Goal: Task Accomplishment & Management: Manage account settings

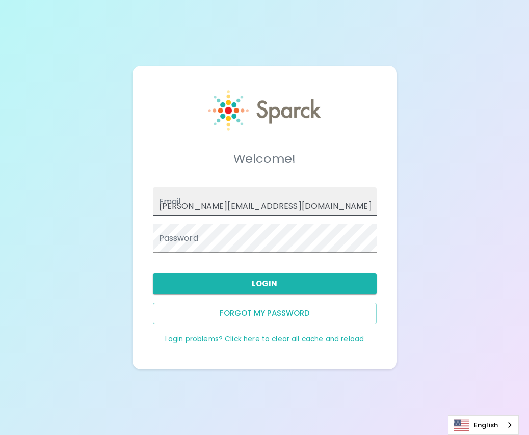
click at [239, 208] on input "[PERSON_NAME][EMAIL_ADDRESS][DOMAIN_NAME]" at bounding box center [265, 202] width 224 height 29
click at [274, 202] on input "[PERSON_NAME][EMAIL_ADDRESS][DOMAIN_NAME]" at bounding box center [265, 202] width 224 height 29
click at [432, 136] on div "Welcome! Email [PERSON_NAME][EMAIL_ADDRESS][DOMAIN_NAME] Password Login Forgot …" at bounding box center [264, 217] width 529 height 435
click at [274, 279] on button "Login" at bounding box center [265, 283] width 224 height 21
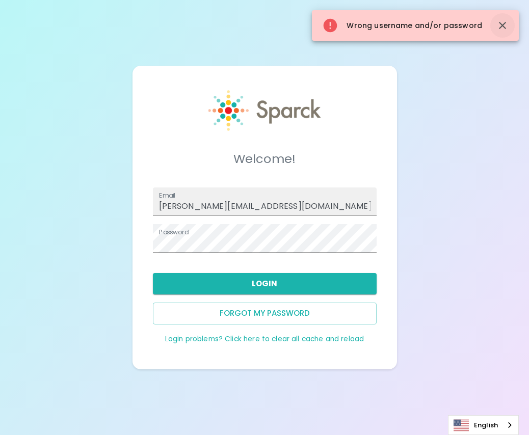
click at [503, 19] on button "button" at bounding box center [502, 25] width 24 height 24
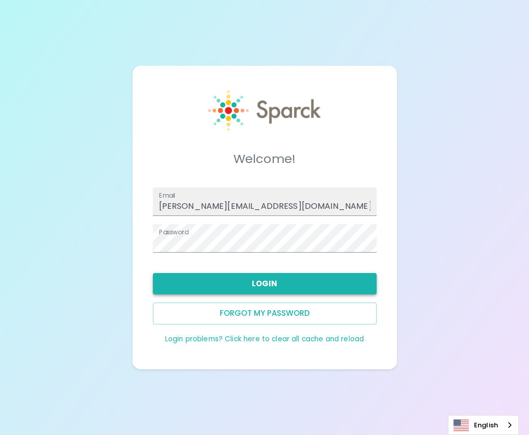
click at [268, 287] on button "Login" at bounding box center [265, 283] width 224 height 21
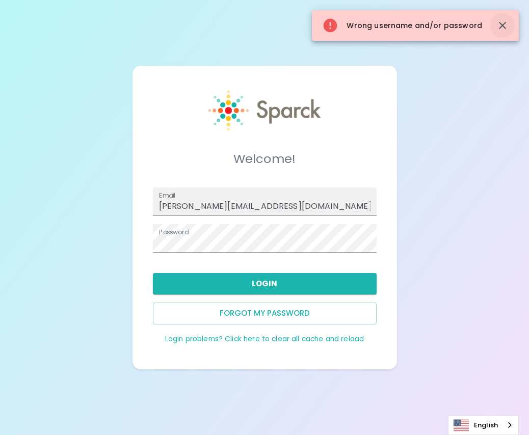
click at [502, 27] on icon "button" at bounding box center [502, 25] width 12 height 12
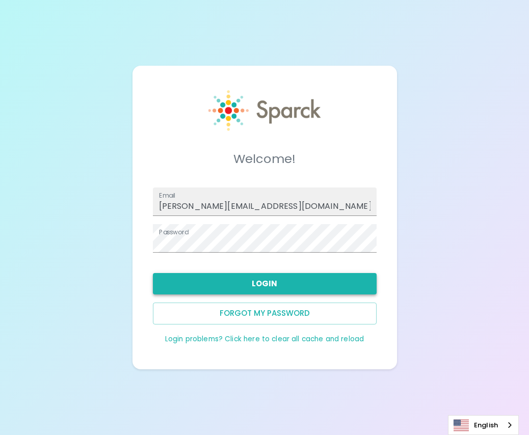
click at [257, 274] on button "Login" at bounding box center [265, 283] width 224 height 21
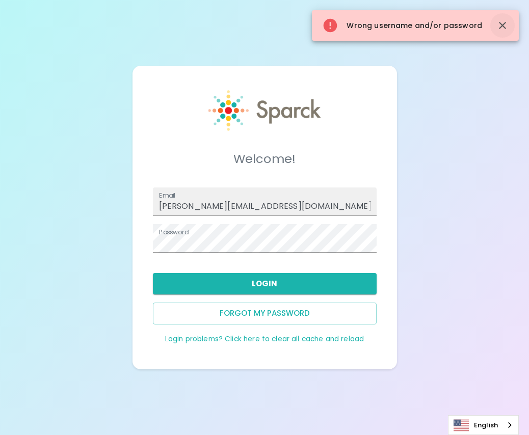
click at [505, 31] on icon "button" at bounding box center [502, 25] width 12 height 12
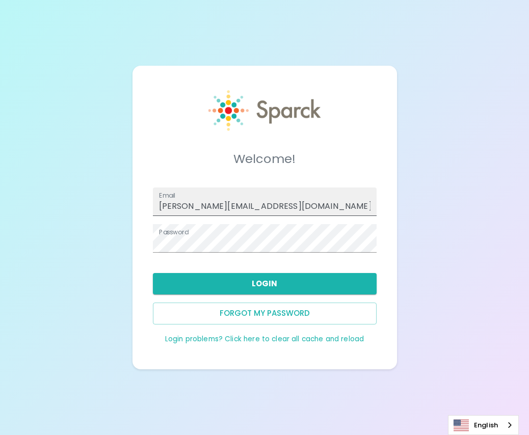
click at [277, 201] on input "s.ricks@sfbcoffee.com" at bounding box center [265, 202] width 224 height 29
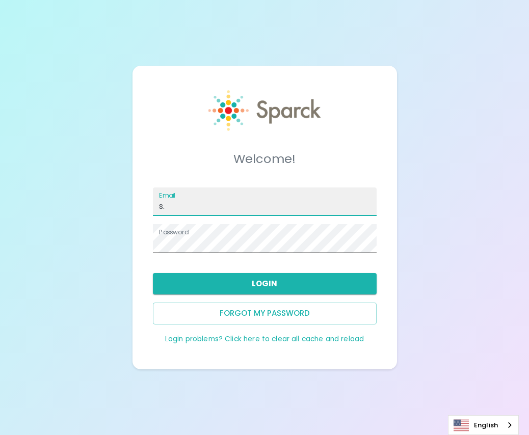
type input "s"
type input "S.Ricks@SFBaycoffee.com"
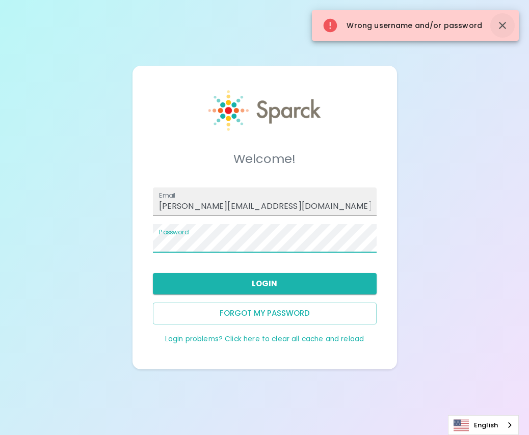
click at [502, 25] on icon "button" at bounding box center [502, 25] width 7 height 7
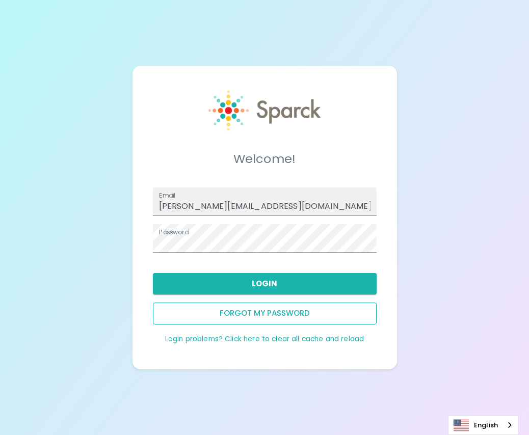
click at [265, 310] on button "Forgot my password" at bounding box center [265, 313] width 224 height 21
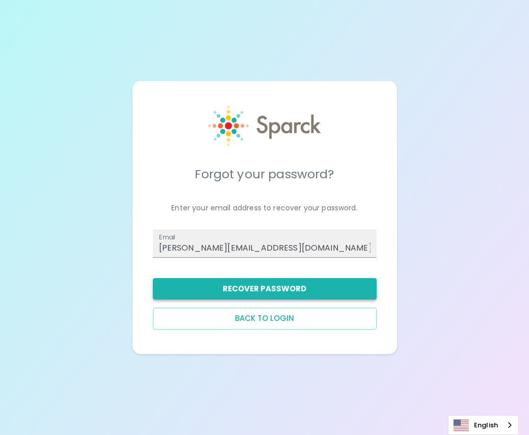
click at [275, 279] on button "Recover Password" at bounding box center [265, 288] width 224 height 21
click at [279, 245] on input "S.Ricks@SFBaycoffee.com" at bounding box center [265, 243] width 224 height 29
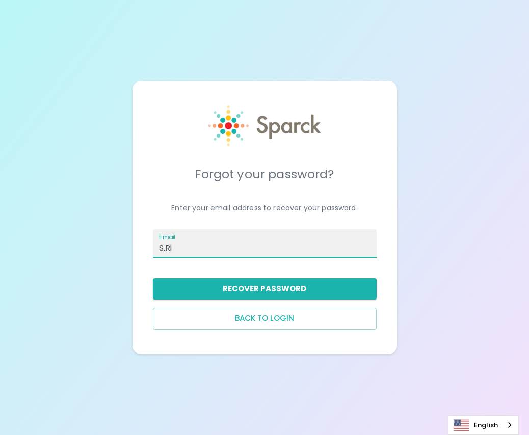
type input "s.ricks@sfbcoffee.com"
click at [271, 292] on button "Recover Password" at bounding box center [265, 288] width 224 height 21
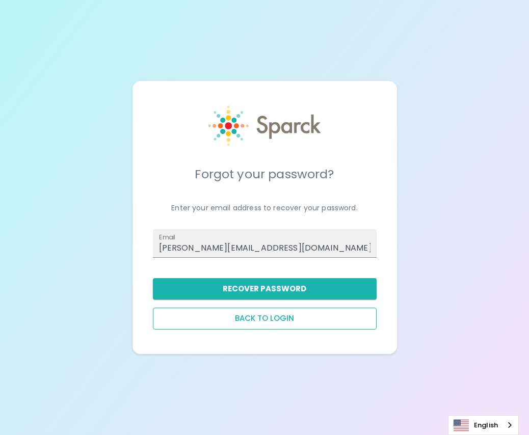
click at [262, 314] on button "Back to login" at bounding box center [265, 318] width 224 height 21
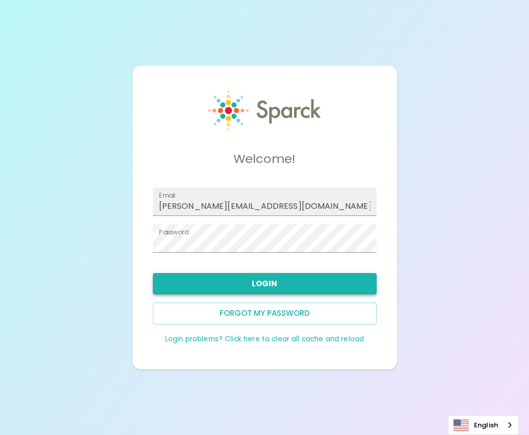
click at [270, 283] on button "Login" at bounding box center [265, 283] width 224 height 21
click at [517, 2] on div "Welcome! Email s.ricks@sfbcoffee.com Password Login Forgot my password Login pr…" at bounding box center [264, 217] width 529 height 435
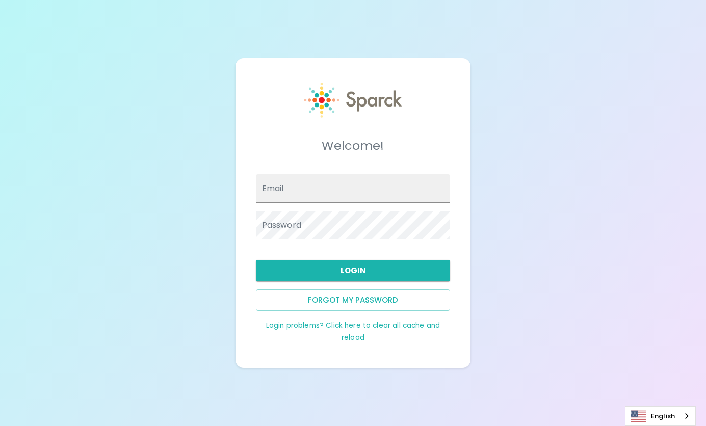
type input "[PERSON_NAME][EMAIL_ADDRESS][DOMAIN_NAME]"
type input "S.Ricks@SFBaycoffee.com"
click at [346, 271] on button "Login" at bounding box center [353, 270] width 195 height 21
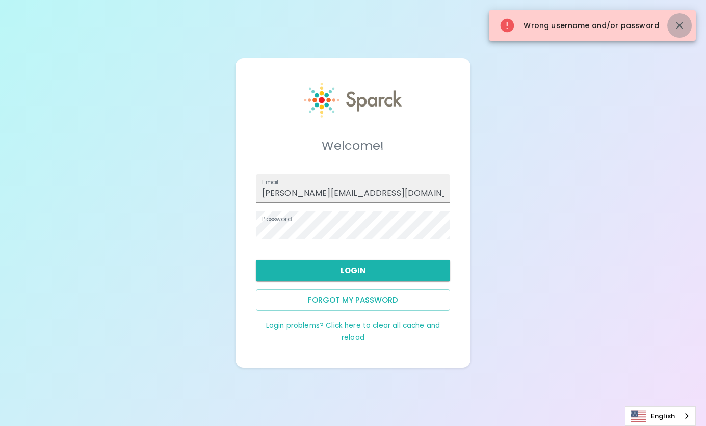
click at [677, 17] on button "button" at bounding box center [679, 25] width 24 height 24
